Goal: Find specific page/section: Find specific page/section

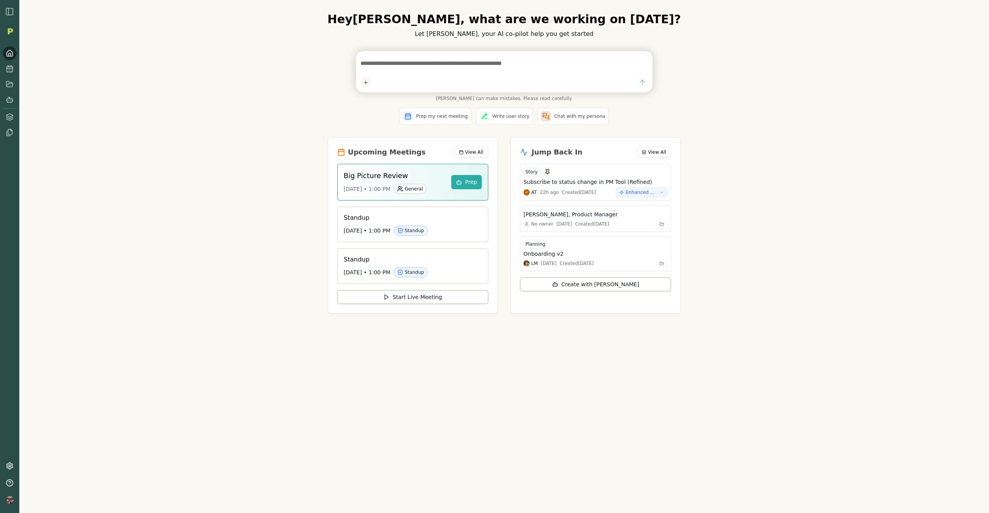
click at [10, 68] on icon at bounding box center [10, 68] width 6 height 0
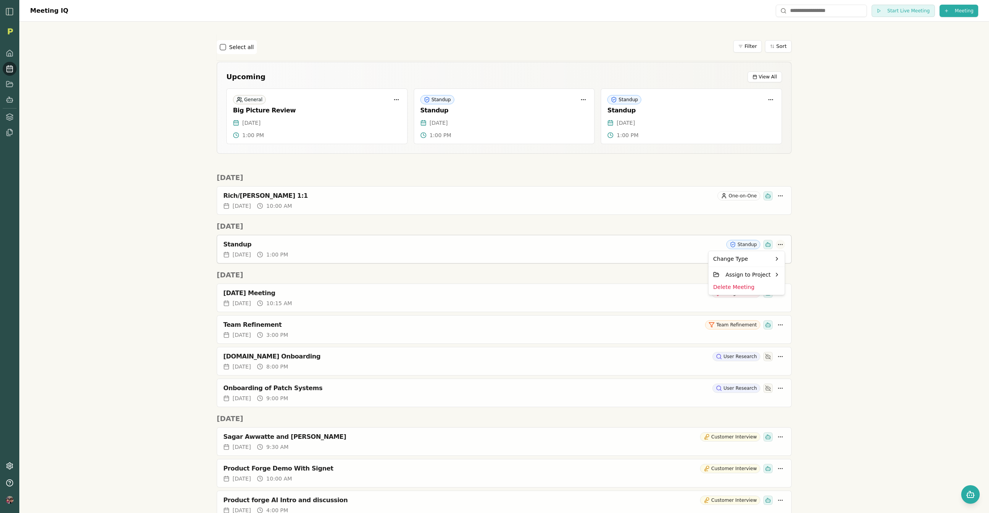
click at [778, 244] on html "Meeting IQ Start Live Meeting Meeting Select all Filter Sort Upcoming View All …" at bounding box center [494, 256] width 989 height 513
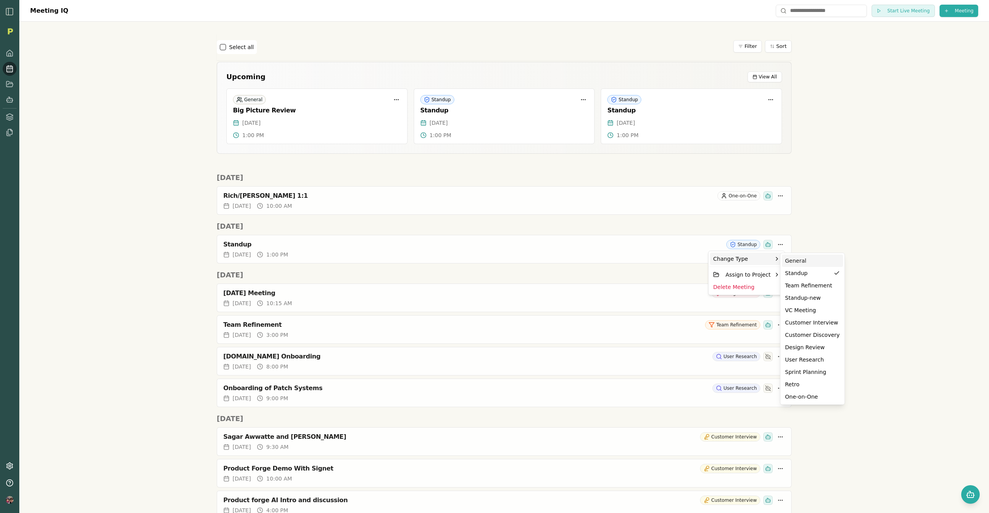
click at [799, 260] on div "General" at bounding box center [812, 261] width 55 height 8
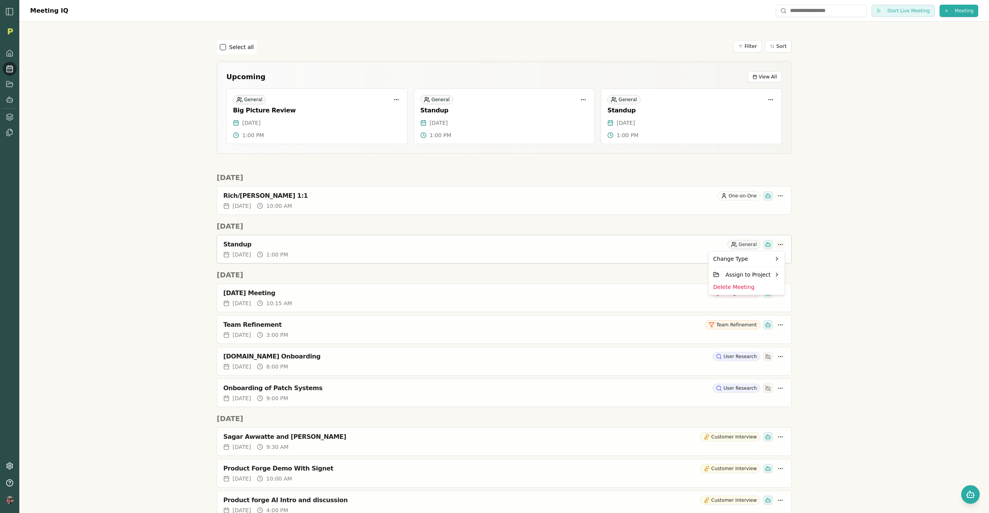
click at [779, 244] on html "Meeting IQ Start Live Meeting Meeting Select all Filter Sort Upcoming View All …" at bounding box center [494, 256] width 989 height 513
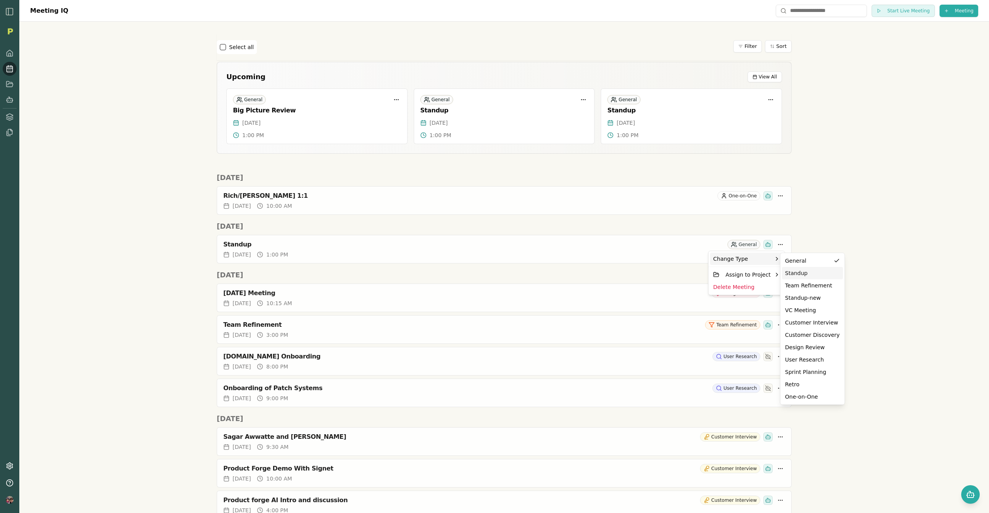
click at [798, 274] on div "Standup" at bounding box center [812, 273] width 55 height 8
